Goal: Task Accomplishment & Management: Manage account settings

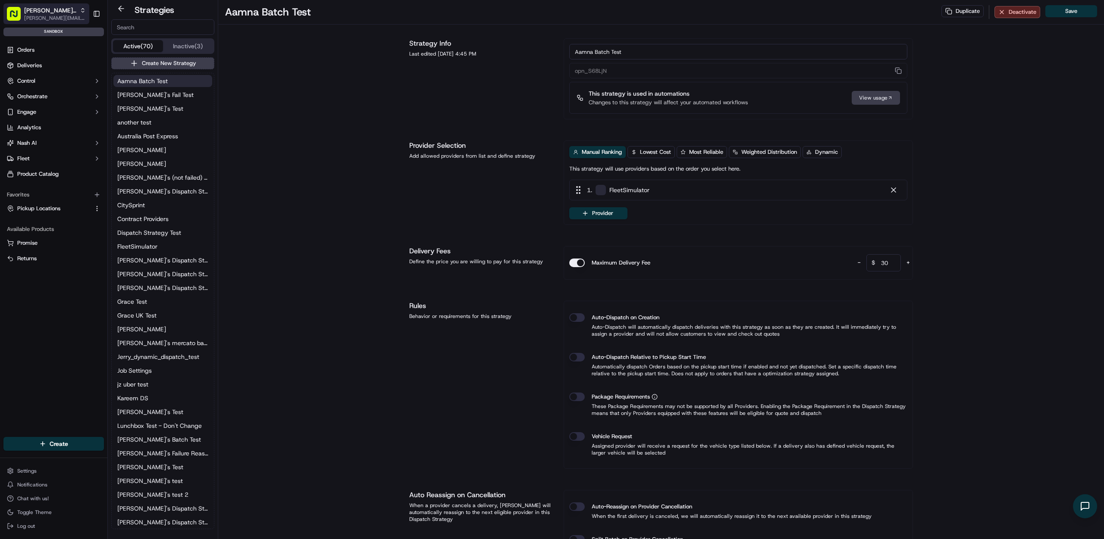
click at [77, 15] on button "Nash Org thanh@usenash.com" at bounding box center [46, 13] width 86 height 21
type input "stop and"
click at [139, 45] on span "Stop and Shop" at bounding box center [129, 45] width 38 height 8
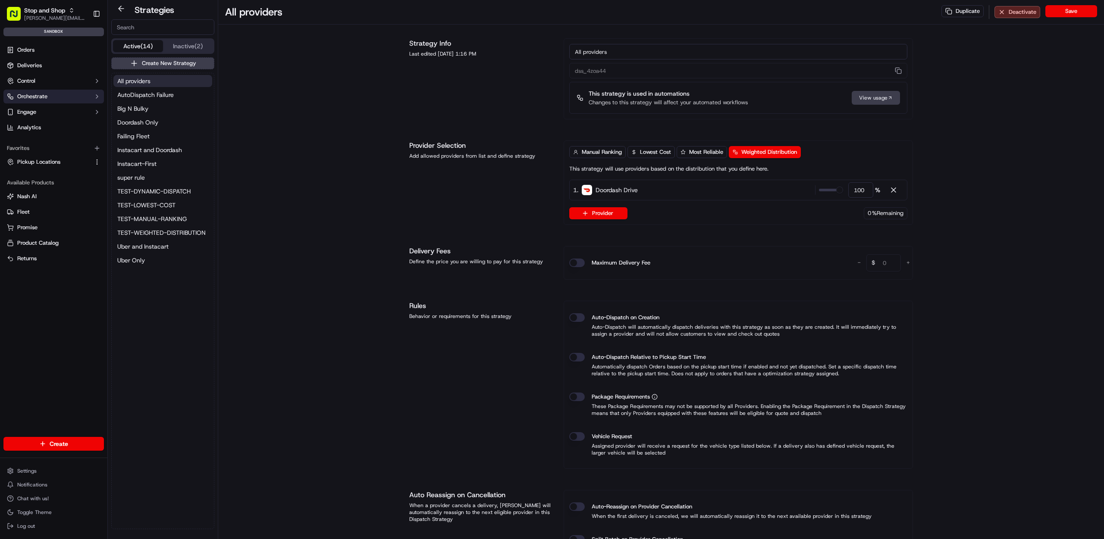
click at [44, 99] on span "Orchestrate" at bounding box center [32, 97] width 30 height 8
click at [52, 112] on link "Workflows" at bounding box center [54, 110] width 80 height 12
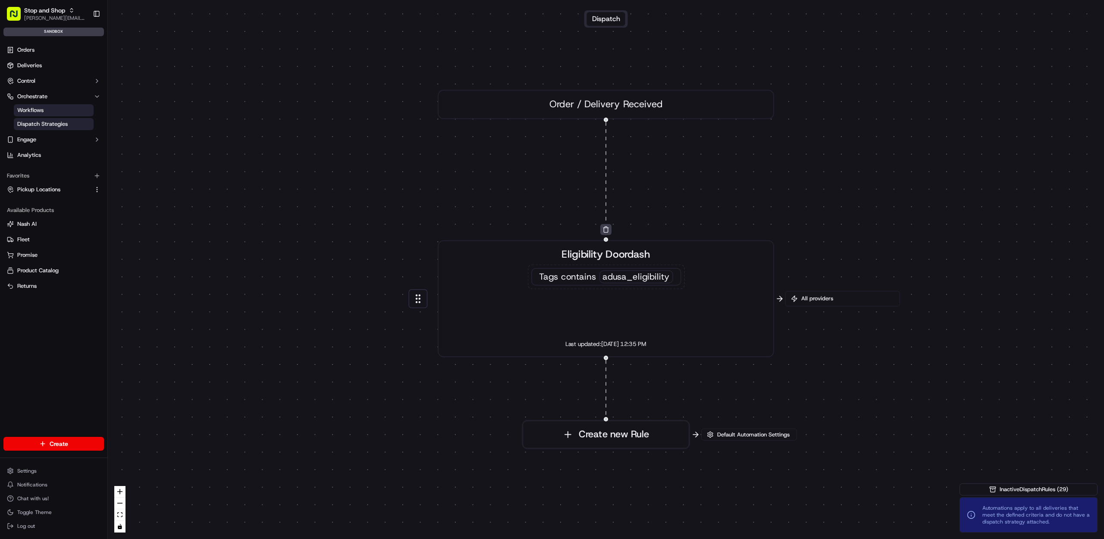
drag, startPoint x: 50, startPoint y: 129, endPoint x: 52, endPoint y: 125, distance: 4.6
click at [50, 129] on link "Dispatch Strategies" at bounding box center [54, 124] width 80 height 12
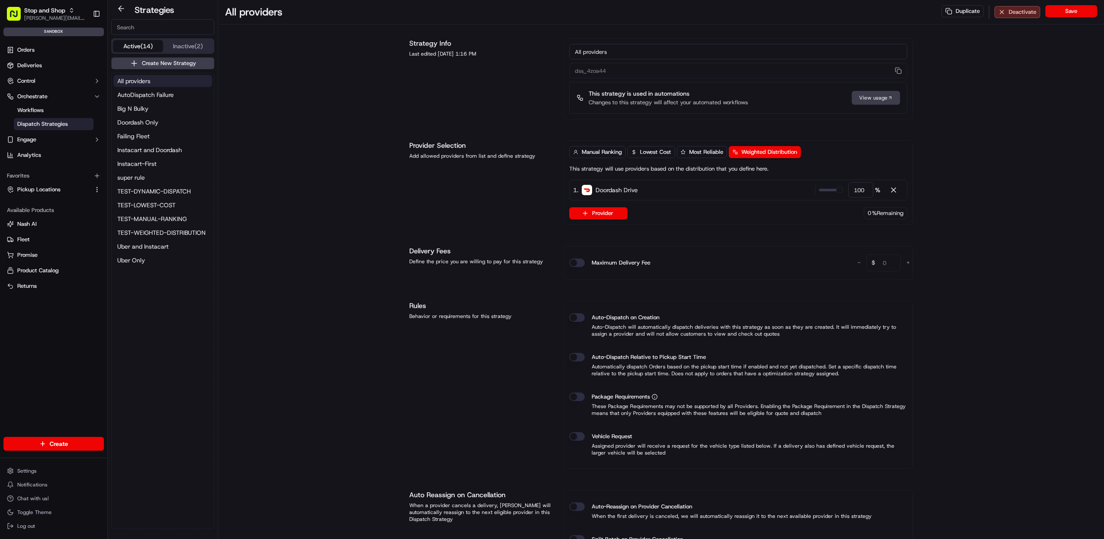
click at [149, 84] on span "All providers" at bounding box center [133, 81] width 33 height 9
click at [148, 91] on span "AutoDispatch Failure" at bounding box center [145, 95] width 56 height 9
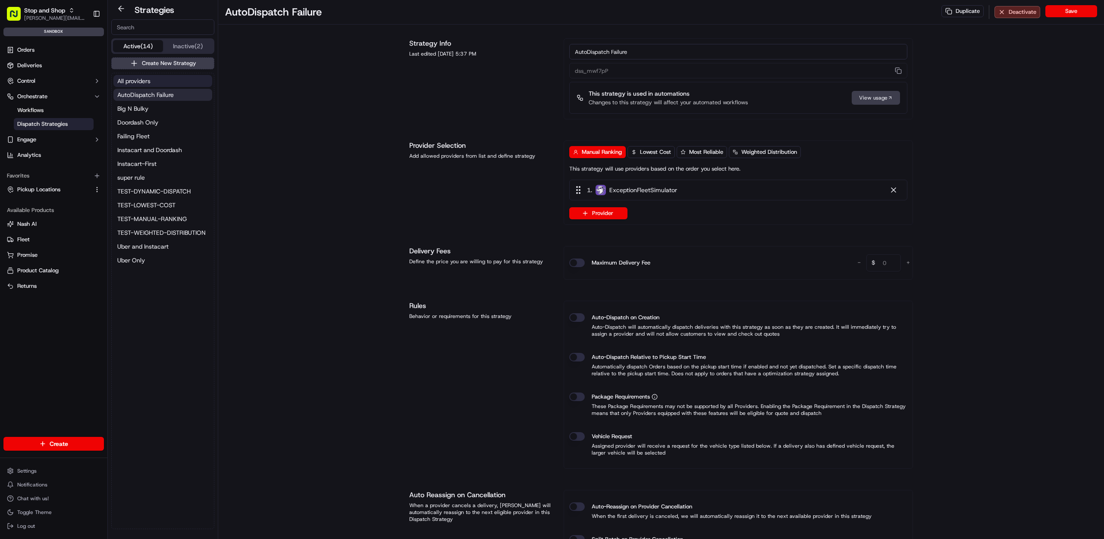
click at [148, 83] on span "All providers" at bounding box center [133, 81] width 33 height 9
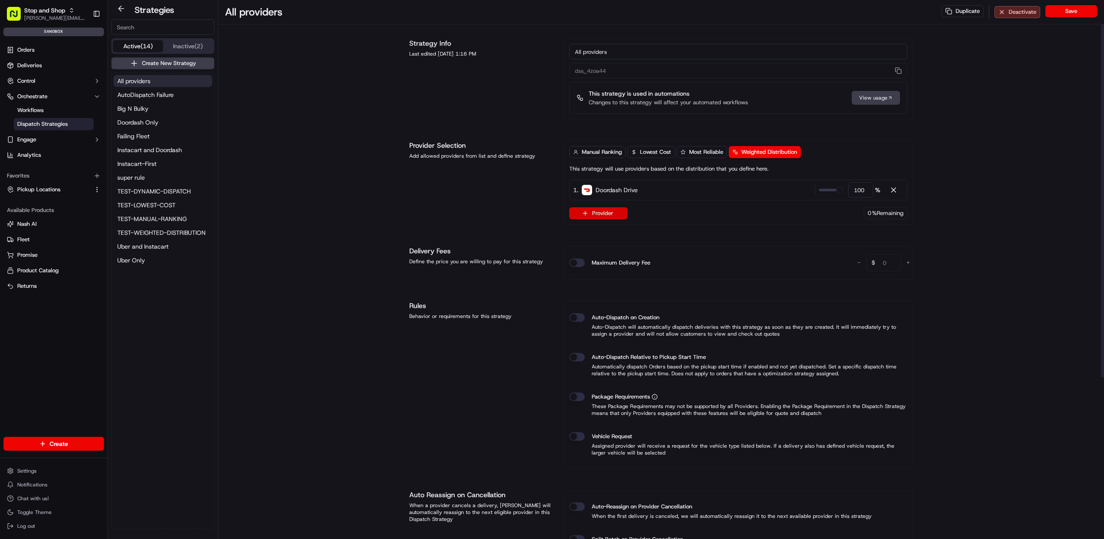
click at [622, 212] on button "Provider" at bounding box center [598, 213] width 58 height 12
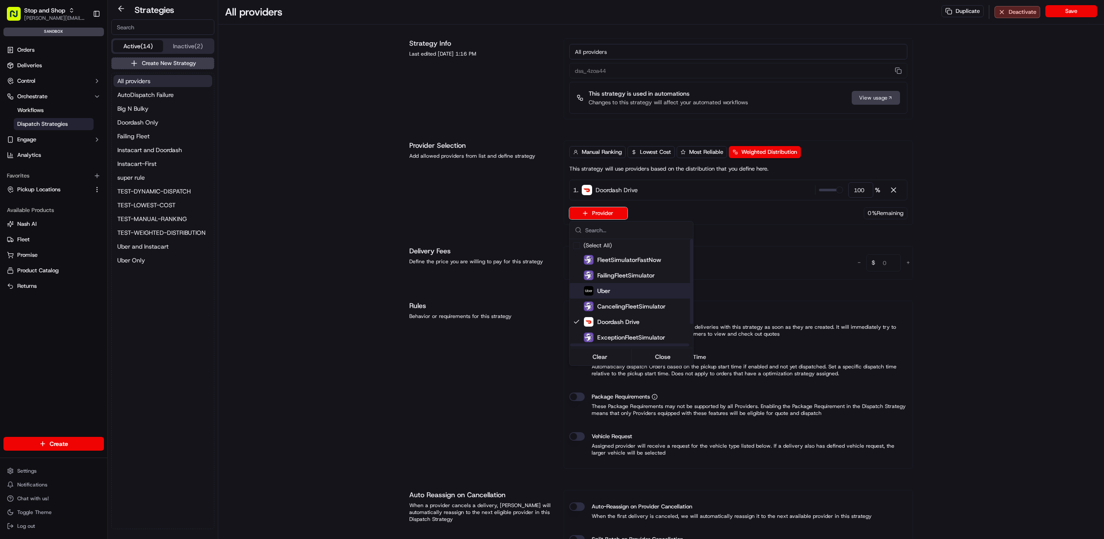
click at [614, 286] on div "Uber" at bounding box center [652, 291] width 138 height 10
type input "50"
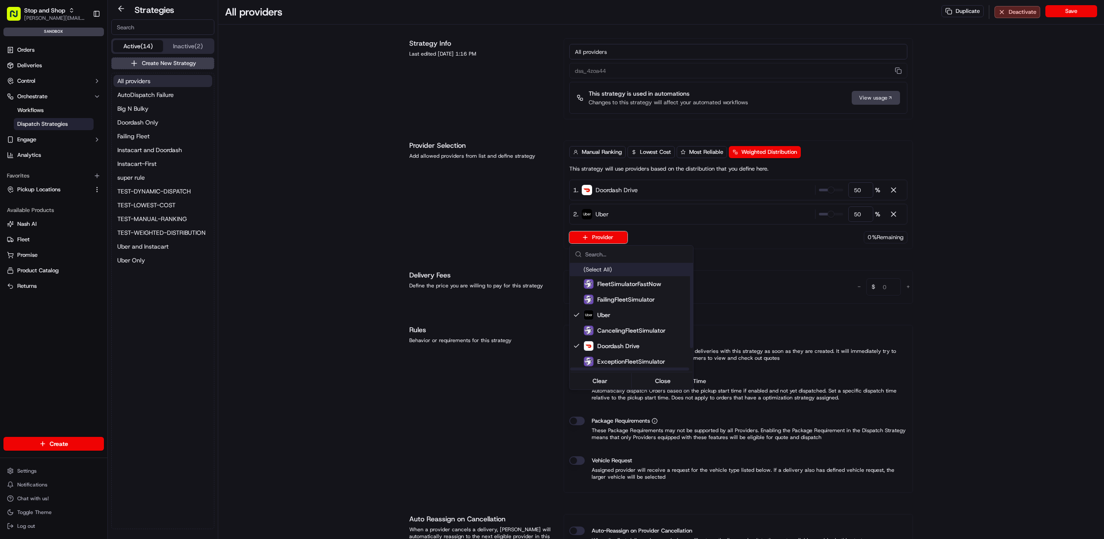
click at [612, 253] on input "text" at bounding box center [636, 254] width 103 height 17
type input "u"
type input "inc"
type input "33"
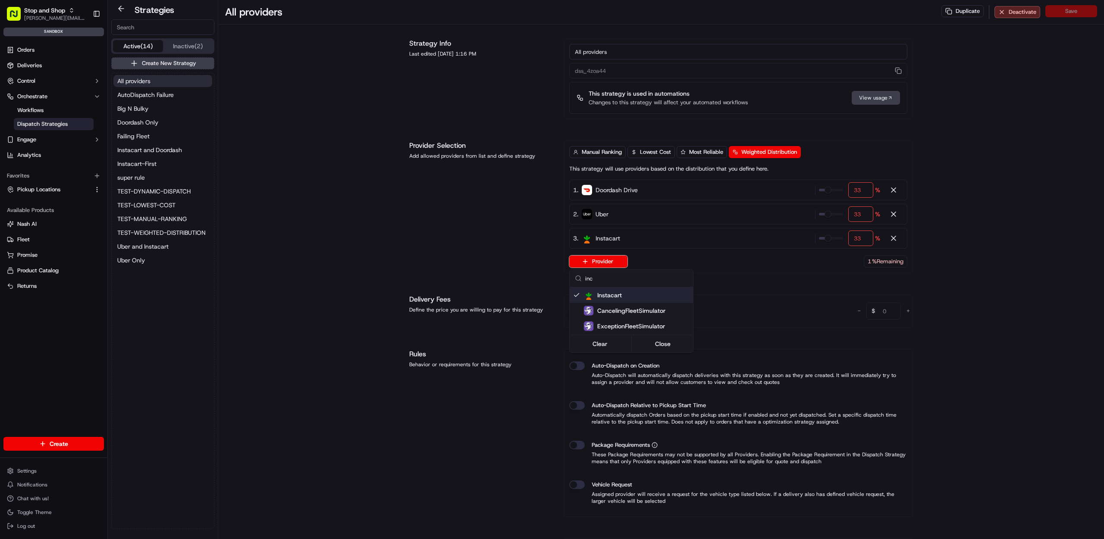
type input "inc"
click at [865, 190] on html "Stop and Shop thanh@usenash.com Toggle Sidebar sandbox Orders Deliveries Contro…" at bounding box center [552, 269] width 1104 height 539
click at [865, 190] on input "33" at bounding box center [860, 190] width 25 height 16
type input "34"
drag, startPoint x: 1021, startPoint y: 231, endPoint x: 1017, endPoint y: 230, distance: 4.5
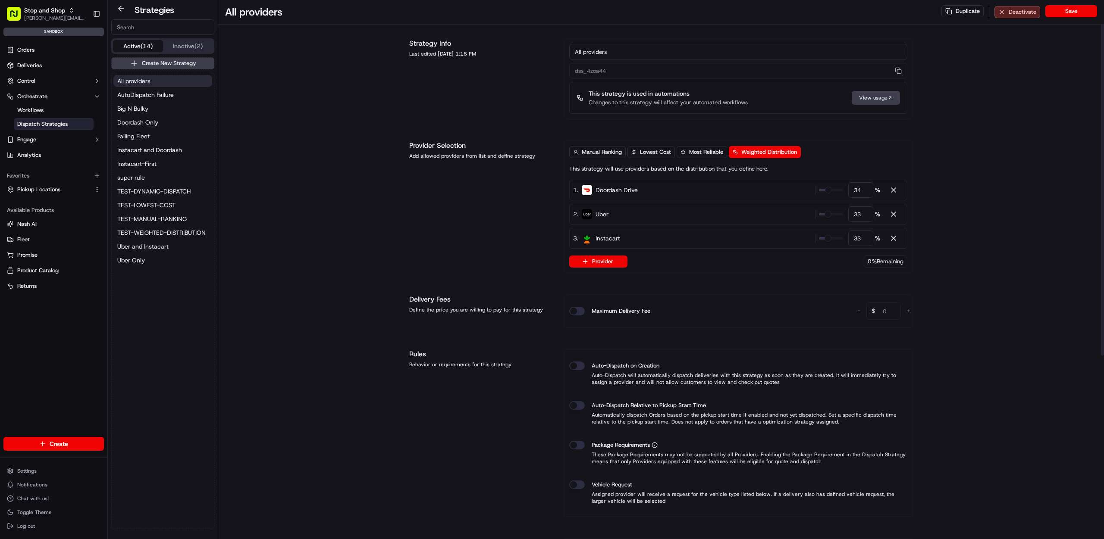
click at [1019, 234] on div "All providers Duplicate Deactivate Save Strategy Info Last edited Sep 22, 2025 …" at bounding box center [660, 409] width 885 height 818
click at [1088, 9] on button "Save" at bounding box center [1071, 11] width 52 height 12
